Goal: Use online tool/utility: Utilize a website feature to perform a specific function

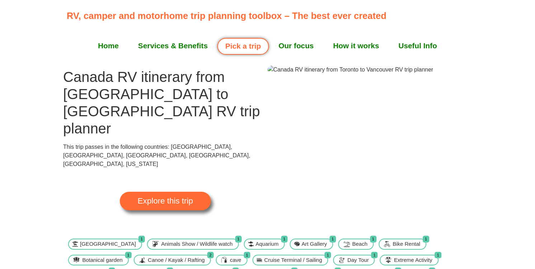
click at [178, 192] on link "Explore this trip" at bounding box center [165, 201] width 91 height 19
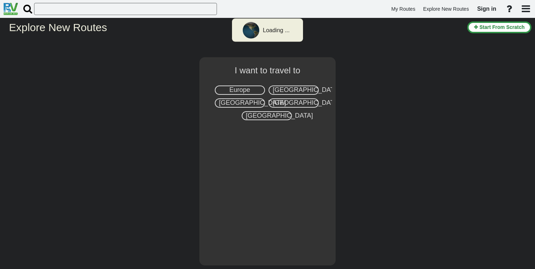
select select "number:8"
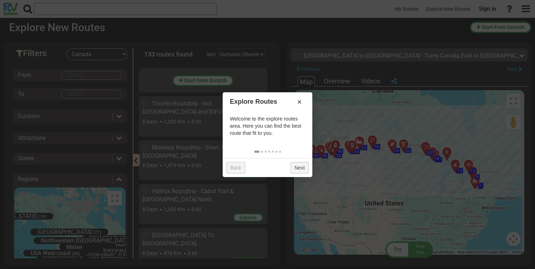
scroll to position [2770, 0]
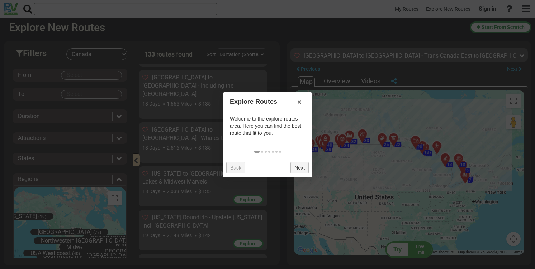
drag, startPoint x: 442, startPoint y: 190, endPoint x: 407, endPoint y: 173, distance: 38.9
click at [407, 173] on body "My Routes Explore New Routes Sign in ×" at bounding box center [267, 134] width 535 height 269
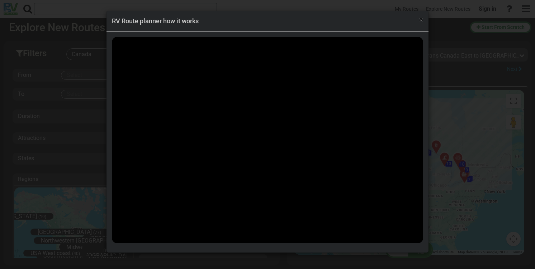
click at [421, 23] on span "×" at bounding box center [421, 19] width 4 height 9
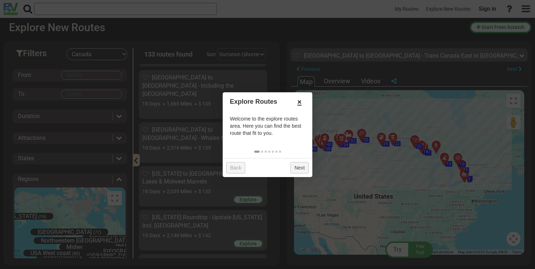
click at [297, 101] on link "×" at bounding box center [298, 102] width 11 height 12
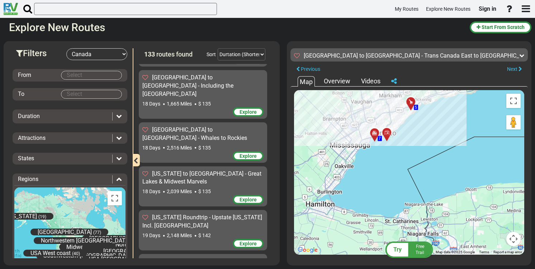
drag, startPoint x: 388, startPoint y: 119, endPoint x: 399, endPoint y: 169, distance: 51.0
click at [399, 169] on div "To activate drag with keyboard, press Alt + Enter. Once in keyboard drag state,…" at bounding box center [409, 172] width 230 height 165
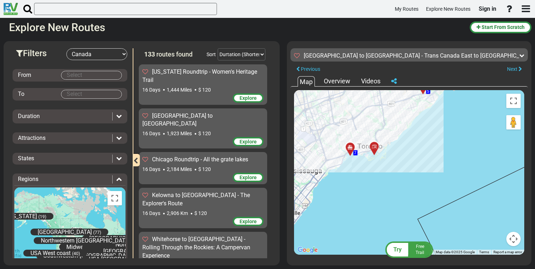
scroll to position [2064, 0]
